Goal: Task Accomplishment & Management: Use online tool/utility

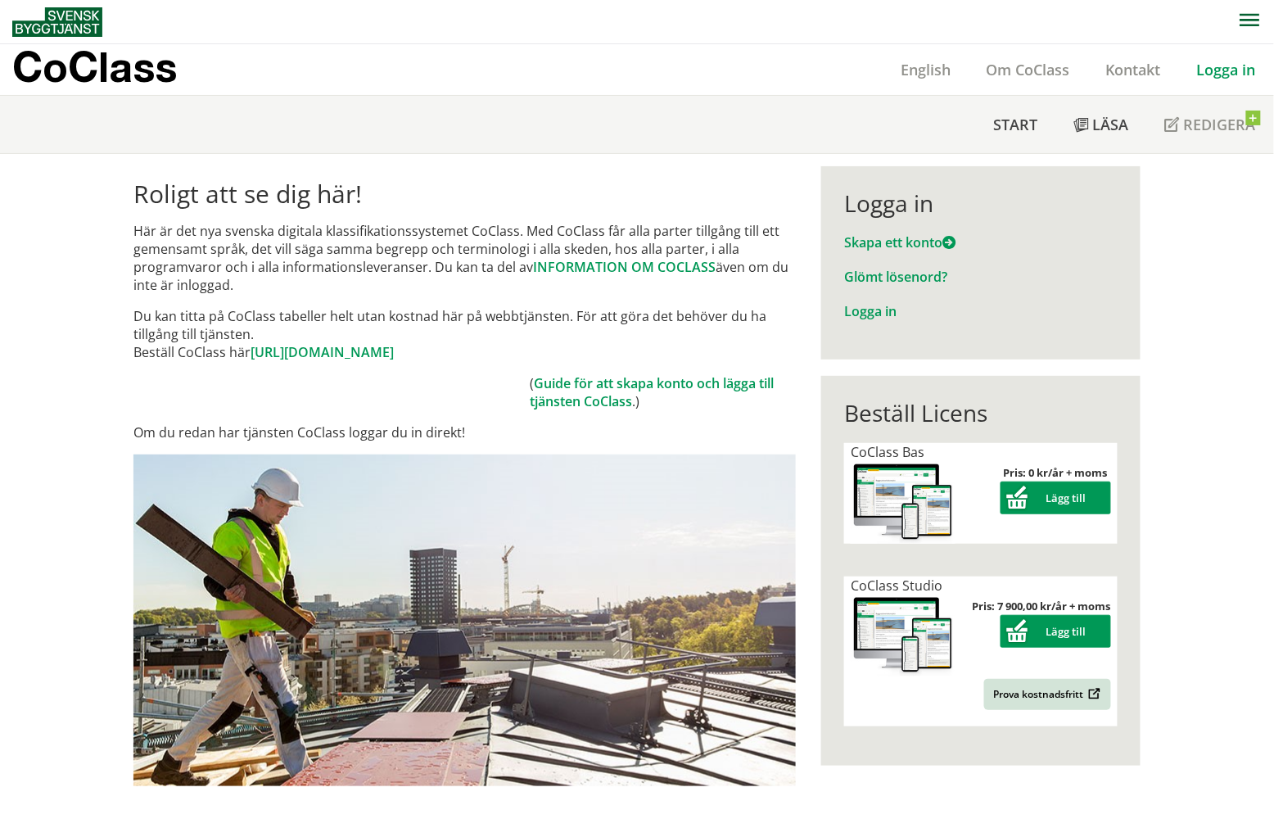
click at [1229, 76] on link "Logga in" at bounding box center [1226, 70] width 95 height 20
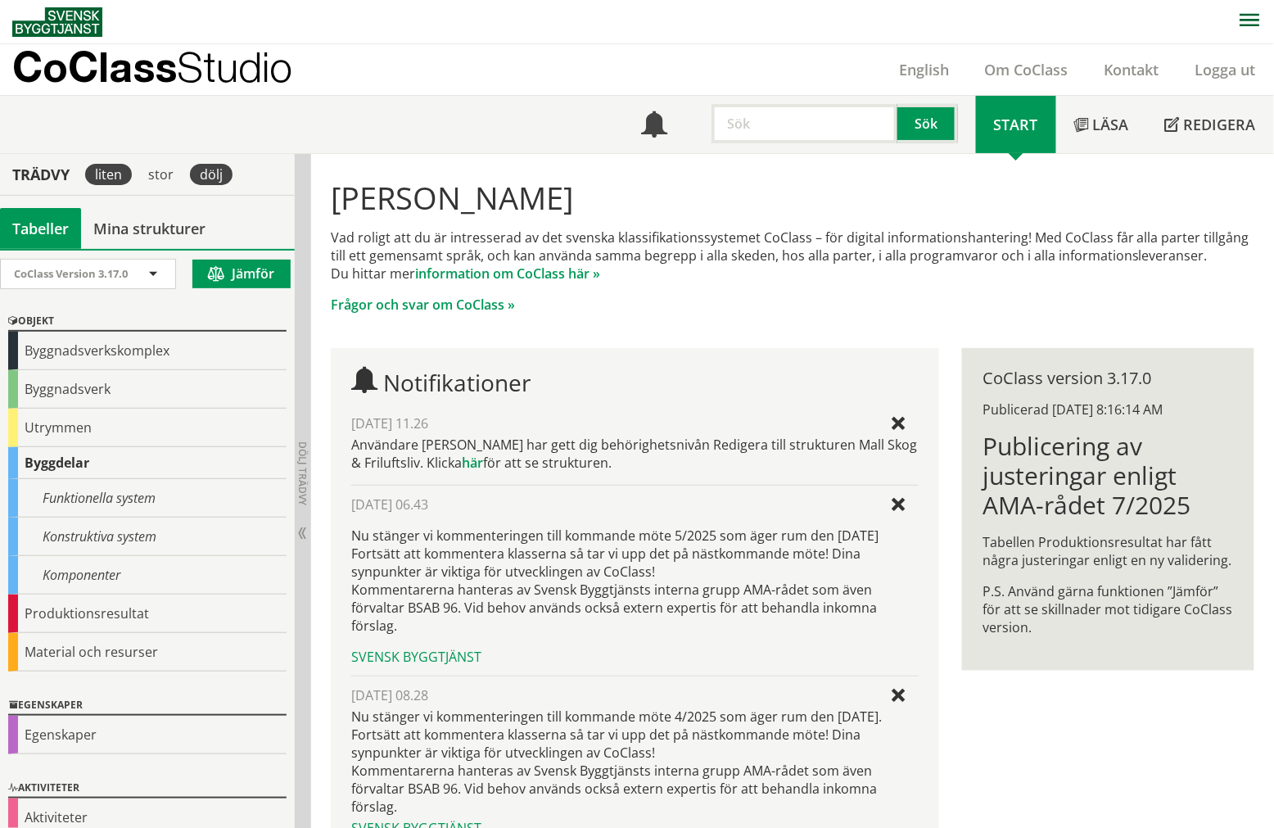
click at [227, 186] on div "dölj" at bounding box center [211, 174] width 49 height 41
click at [201, 166] on div "dölj" at bounding box center [211, 174] width 43 height 21
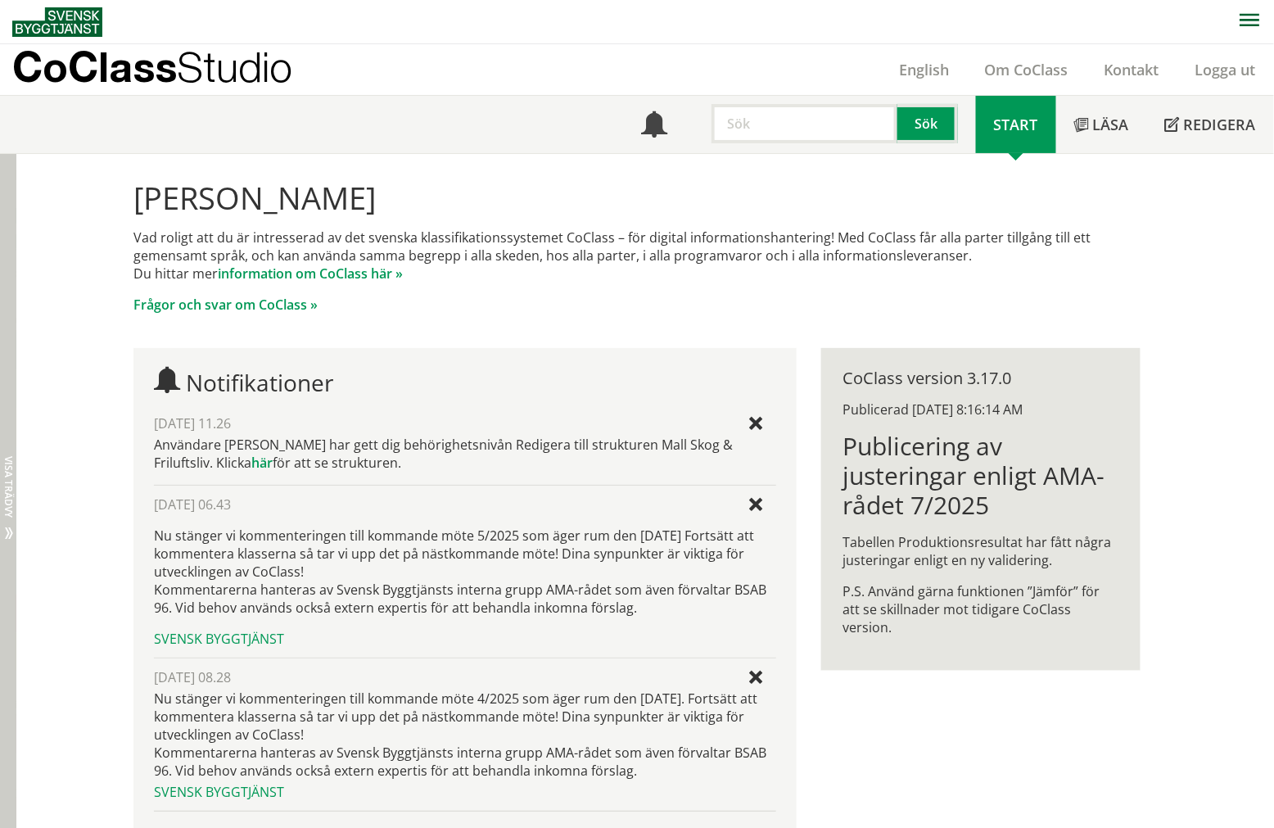
click at [11, 290] on div "Dölj trädvy Visa trädvy" at bounding box center [8, 533] width 16 height 758
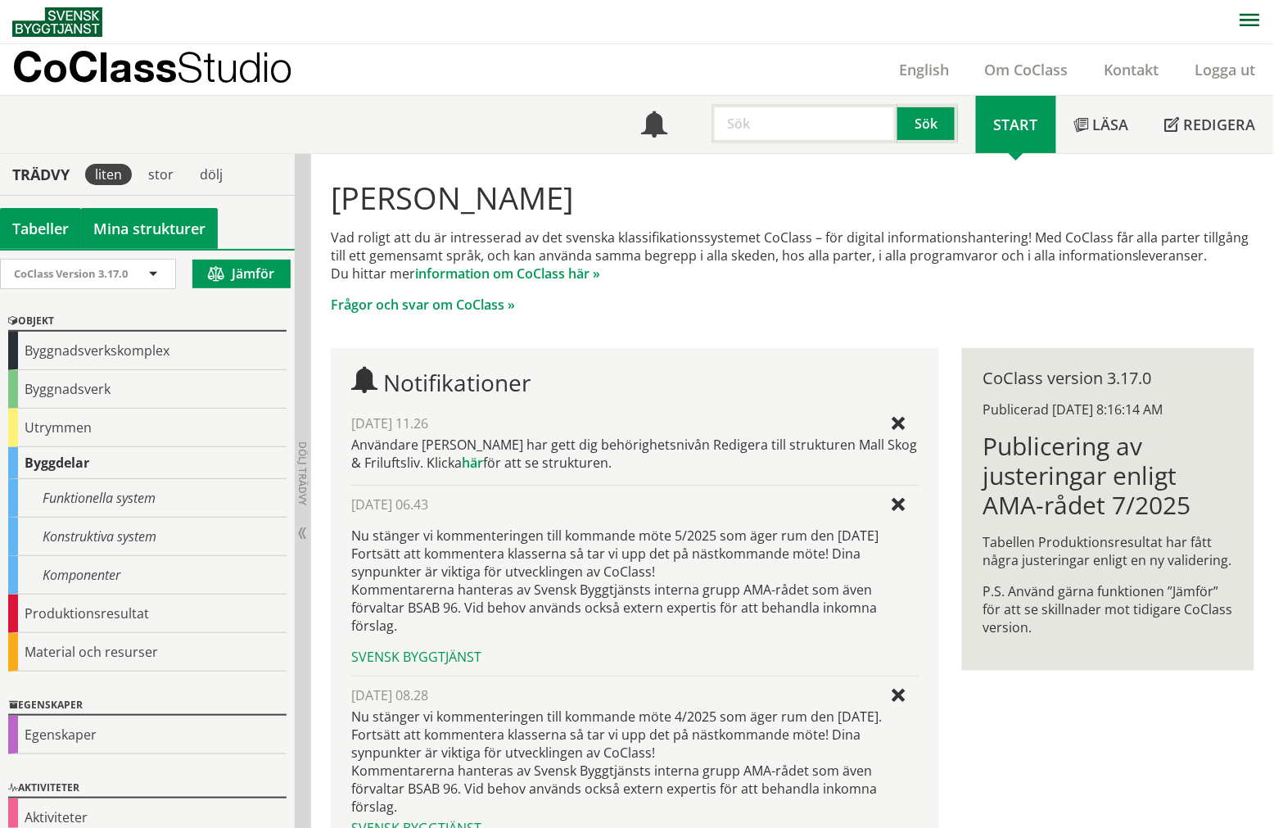
click at [144, 219] on link "Mina strukturer" at bounding box center [149, 228] width 137 height 41
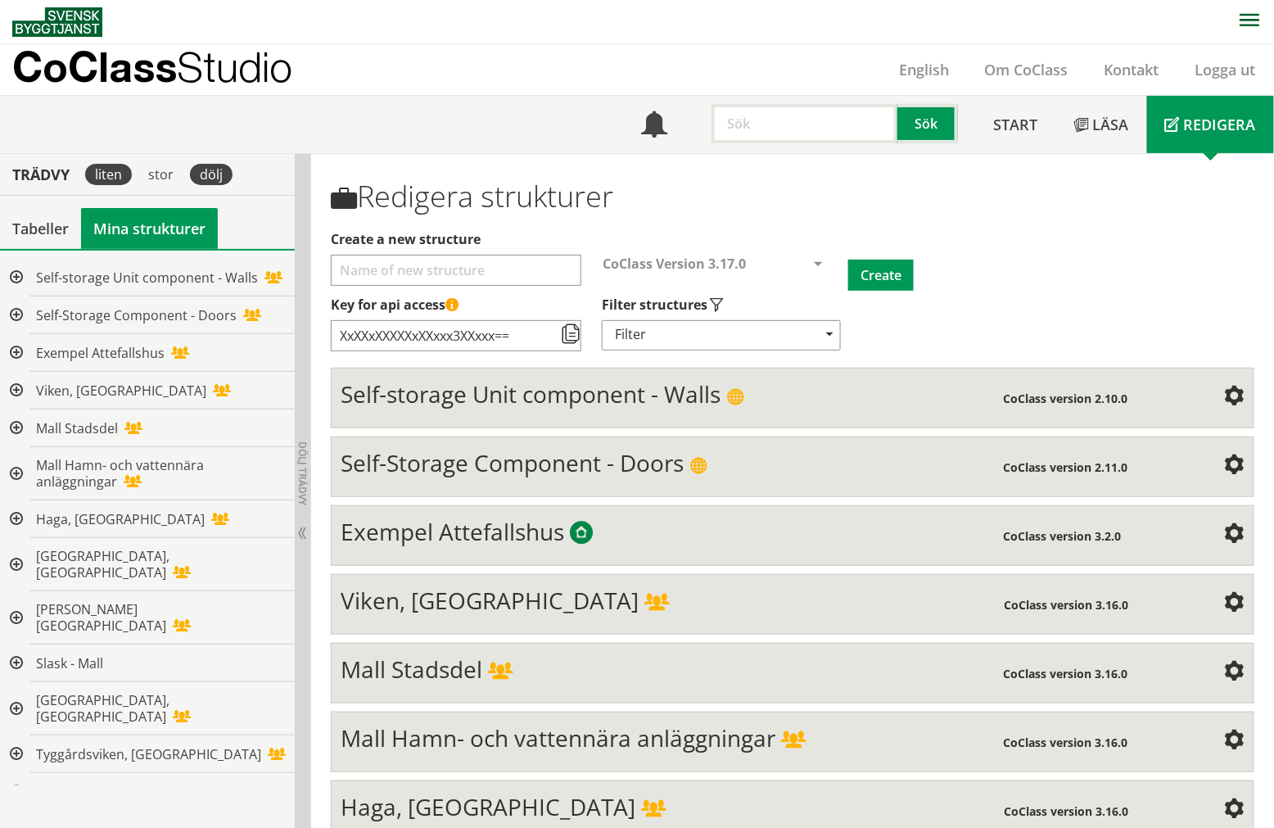
click at [208, 180] on div "dölj" at bounding box center [211, 174] width 43 height 21
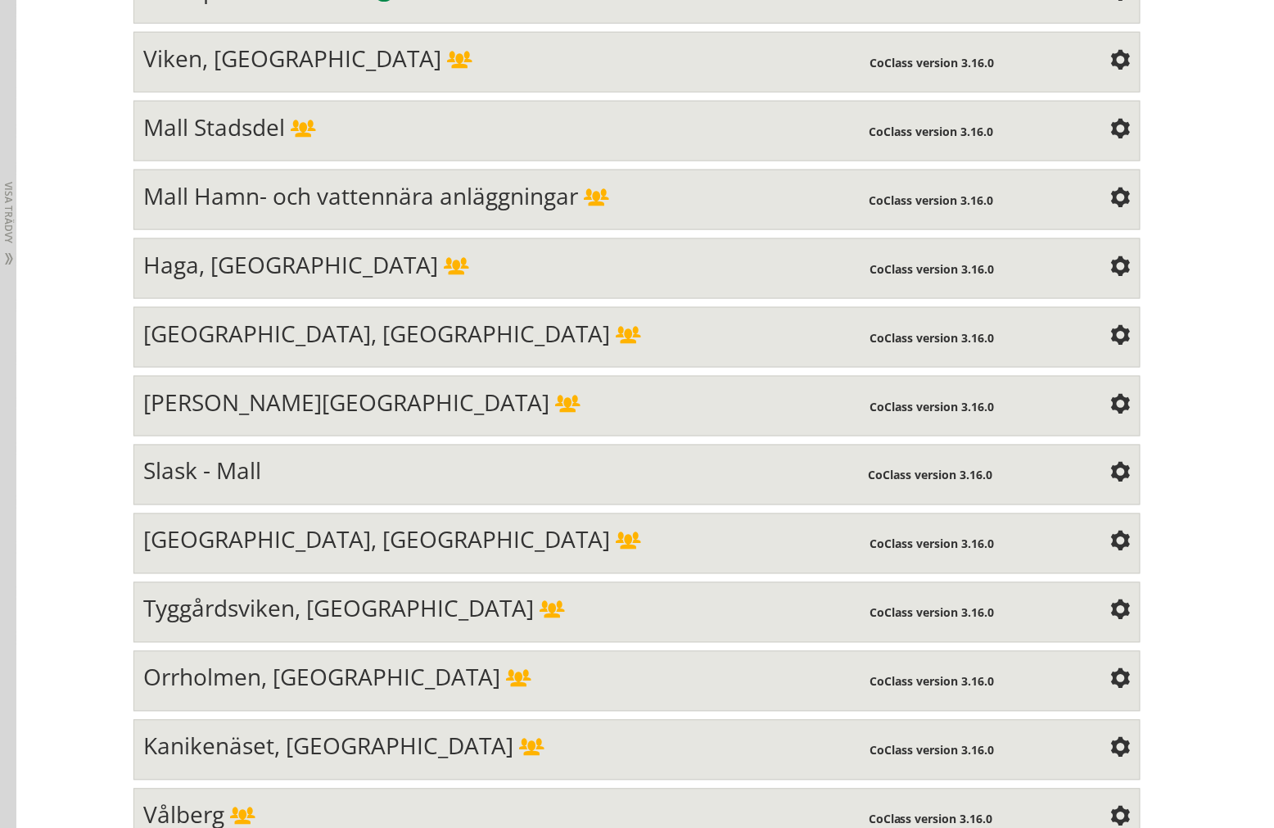
scroll to position [545, 0]
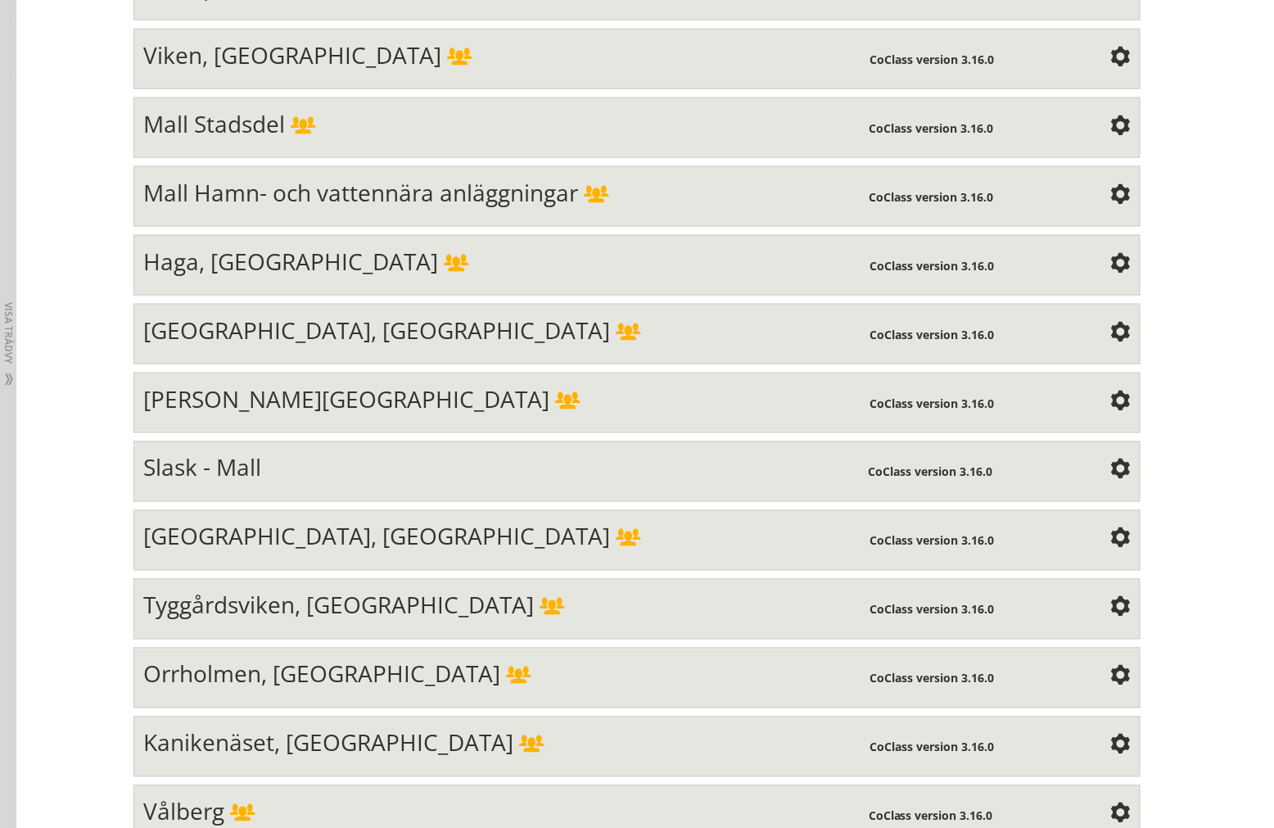
click at [263, 126] on span "Mall Stadsdel" at bounding box center [214, 123] width 142 height 31
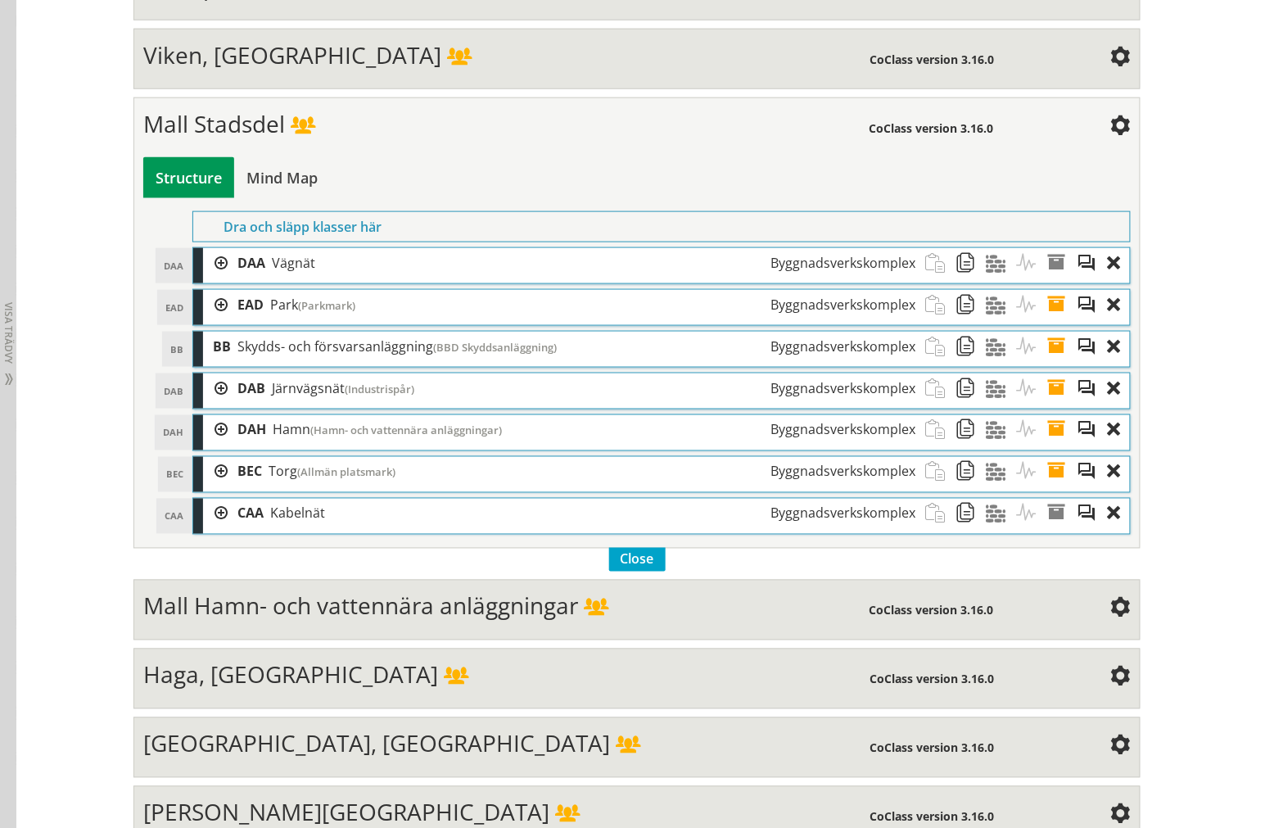
click at [203, 265] on div at bounding box center [215, 263] width 25 height 30
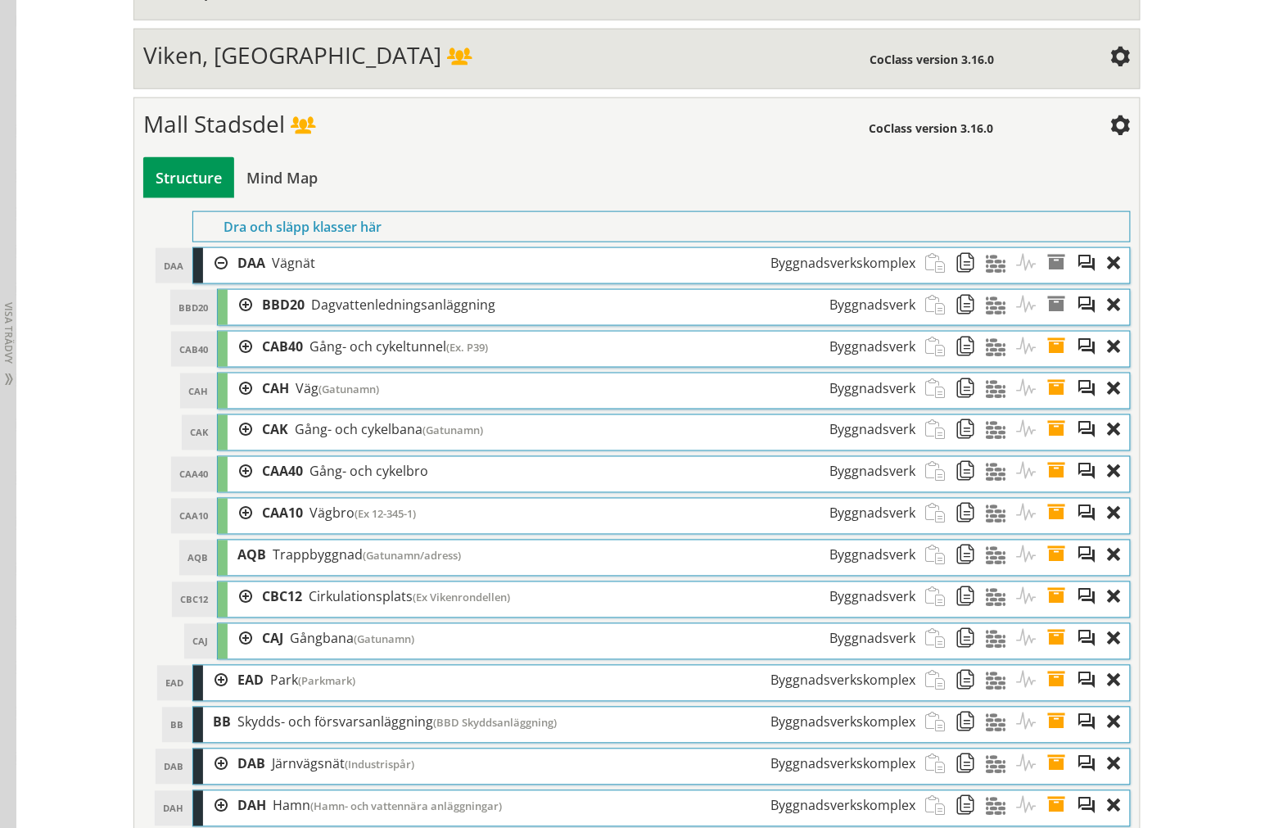
click at [228, 305] on div at bounding box center [240, 305] width 25 height 30
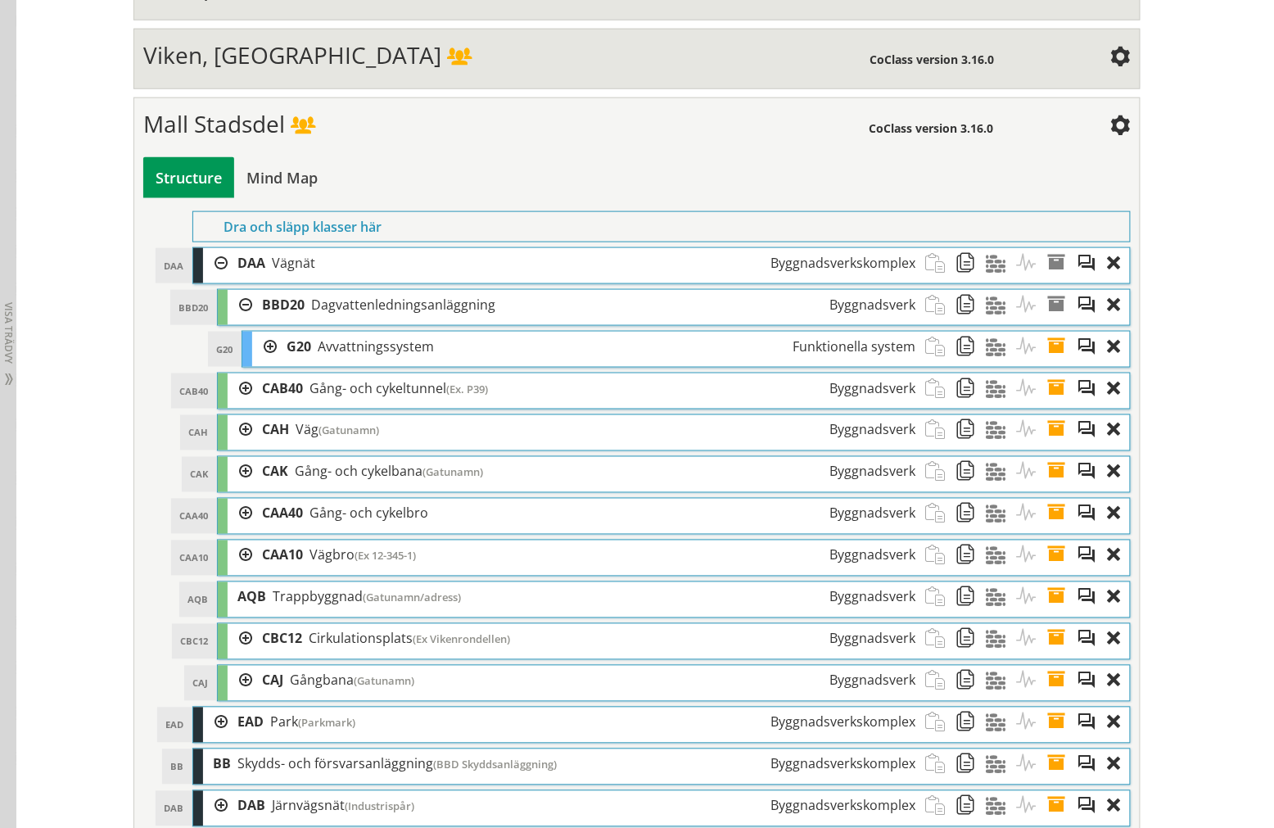
click at [256, 348] on div at bounding box center [264, 347] width 25 height 30
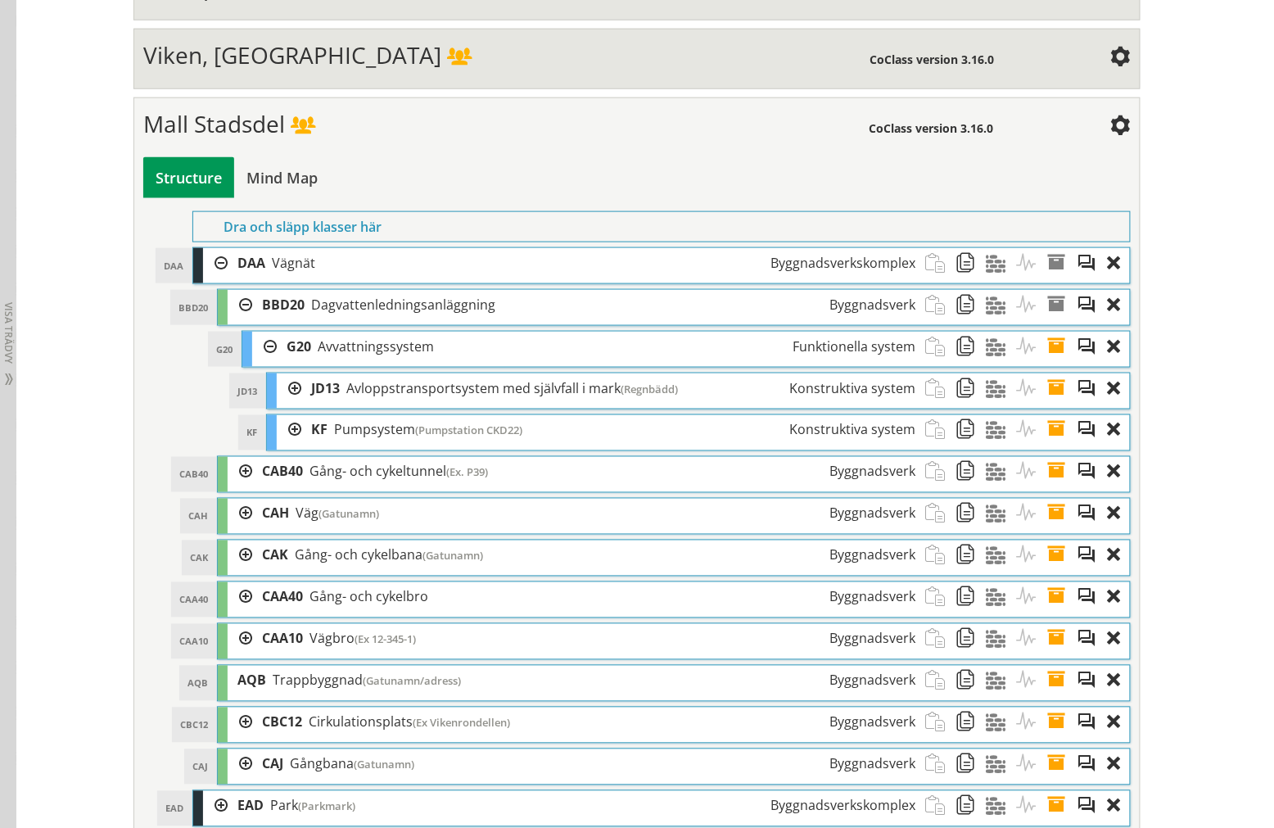
click at [284, 436] on div at bounding box center [289, 430] width 25 height 30
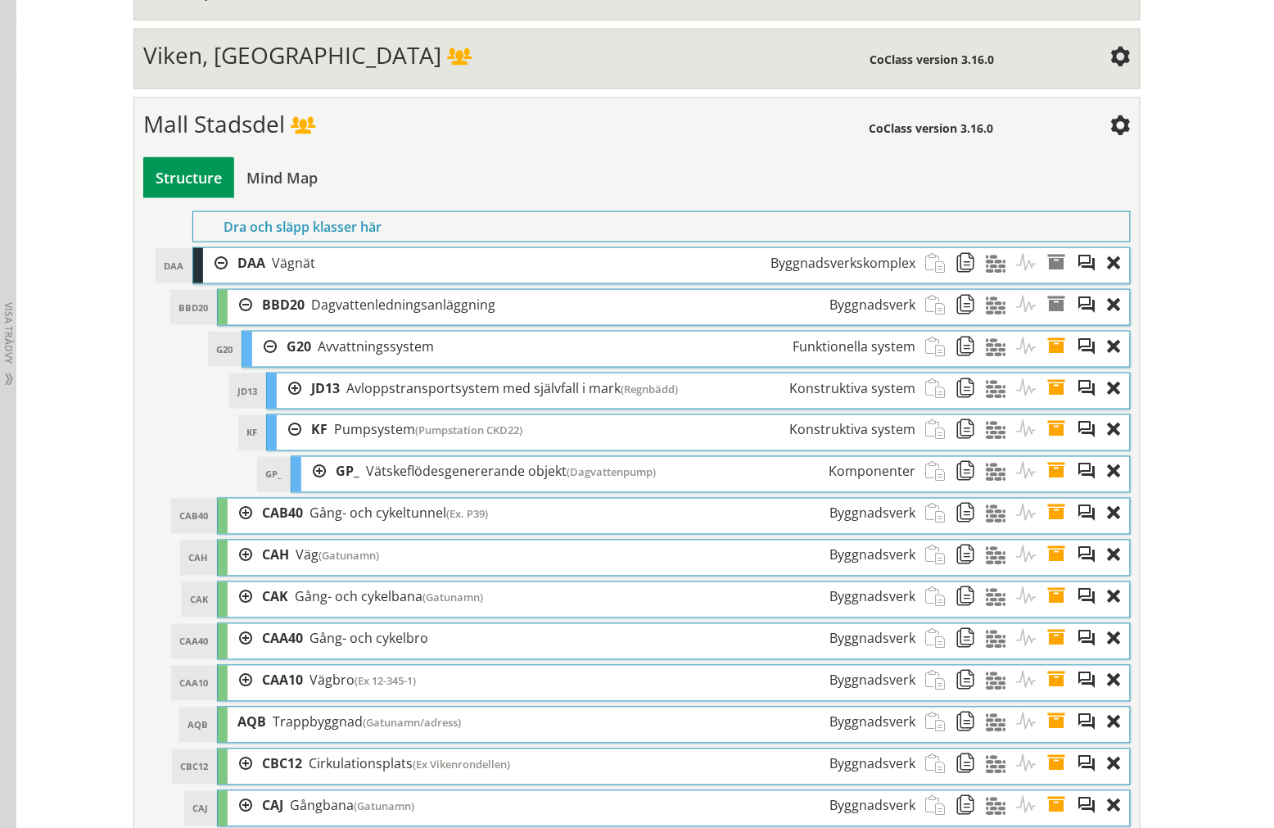
click at [283, 431] on div at bounding box center [289, 430] width 25 height 30
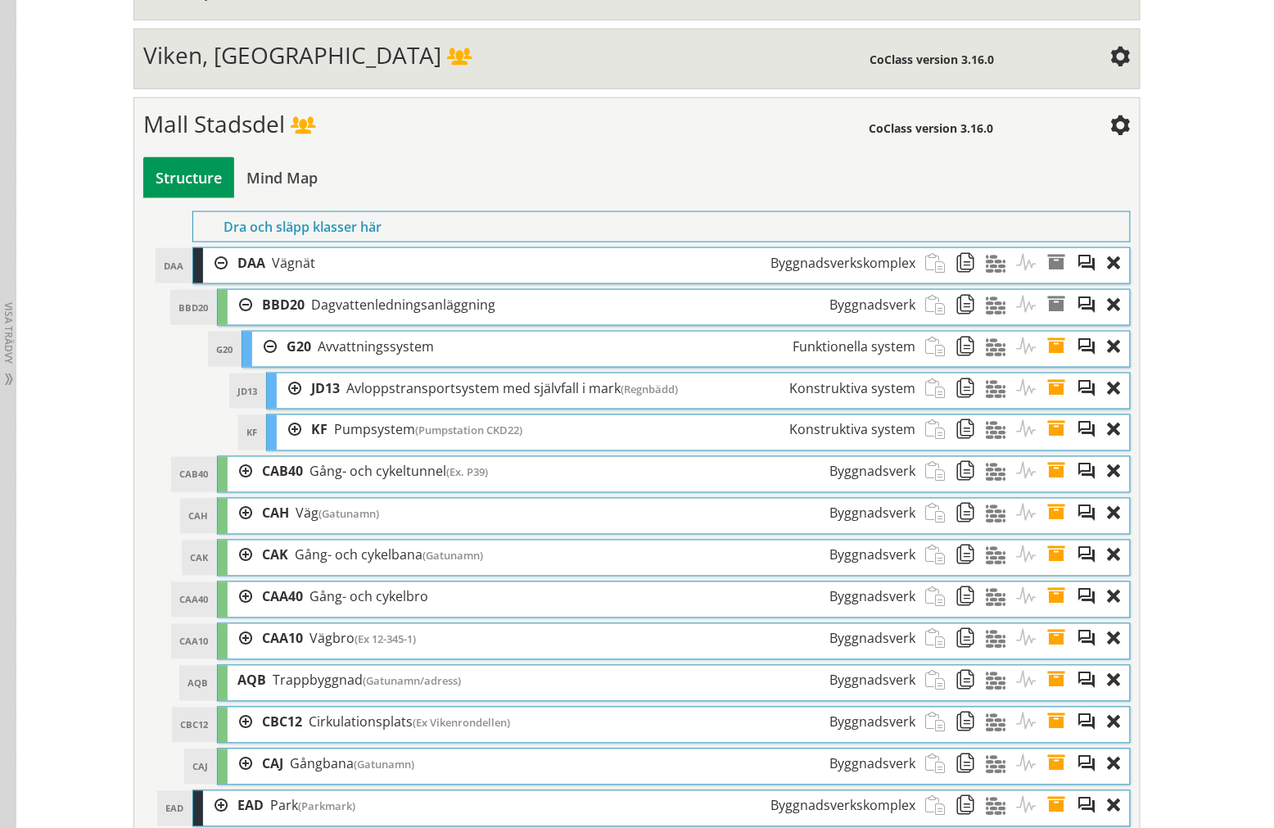
click at [252, 350] on div at bounding box center [264, 347] width 25 height 30
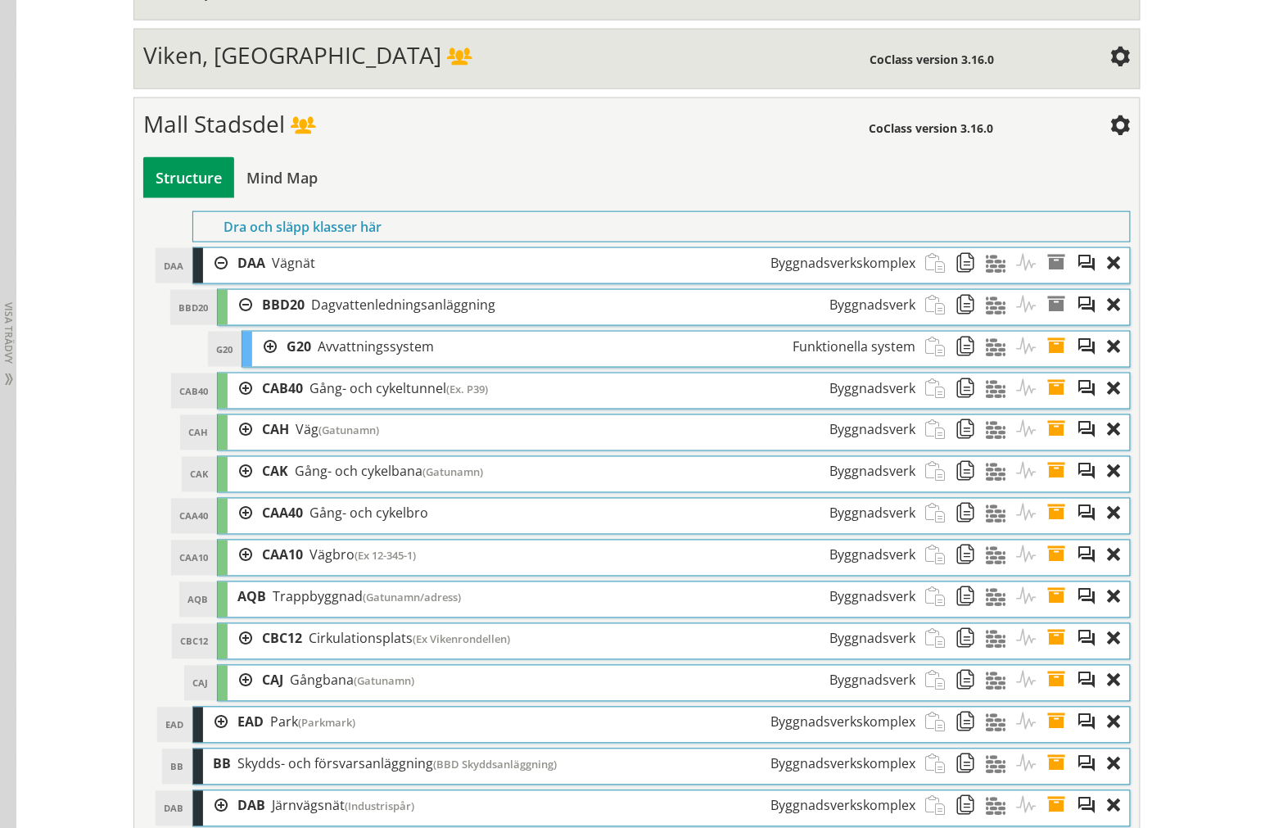
click at [236, 313] on div at bounding box center [240, 305] width 25 height 30
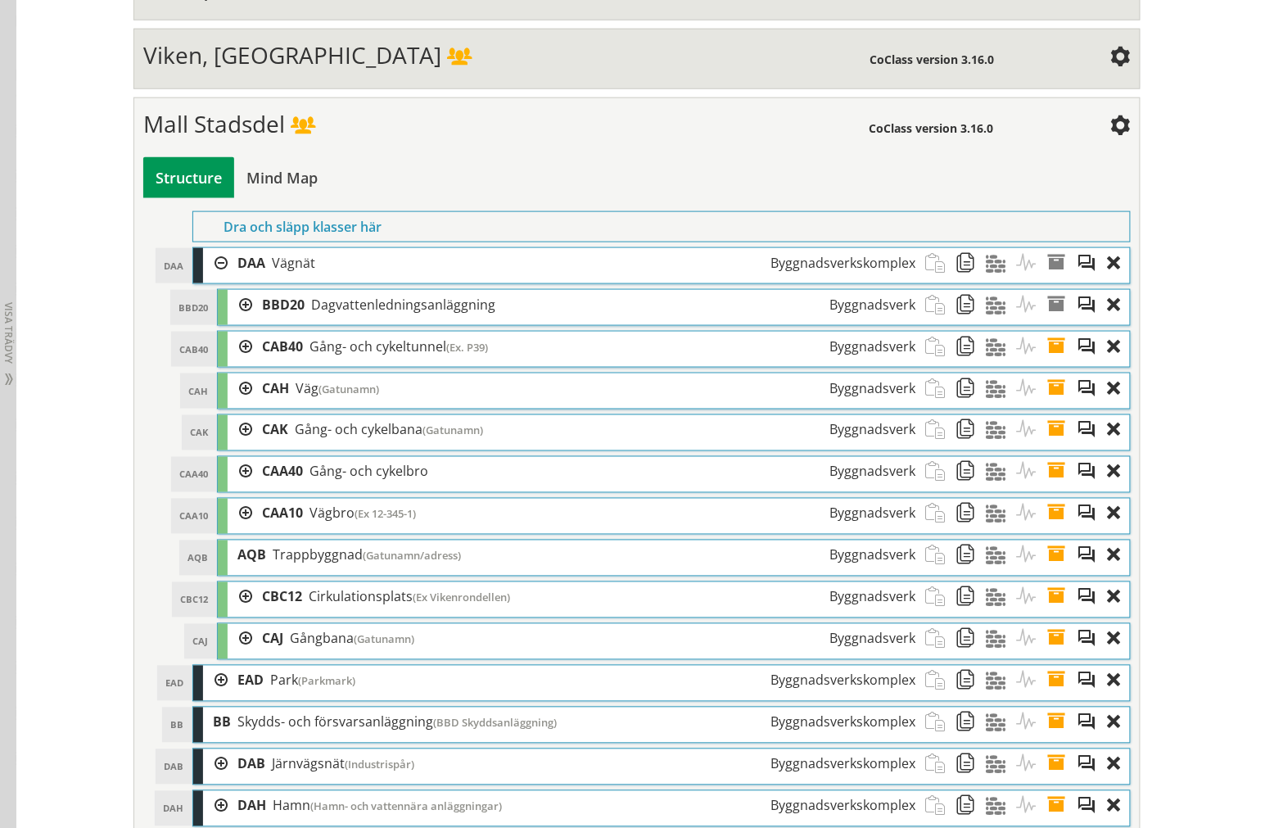
click at [213, 271] on div at bounding box center [215, 263] width 25 height 30
